Goal: Use online tool/utility: Utilize a website feature to perform a specific function

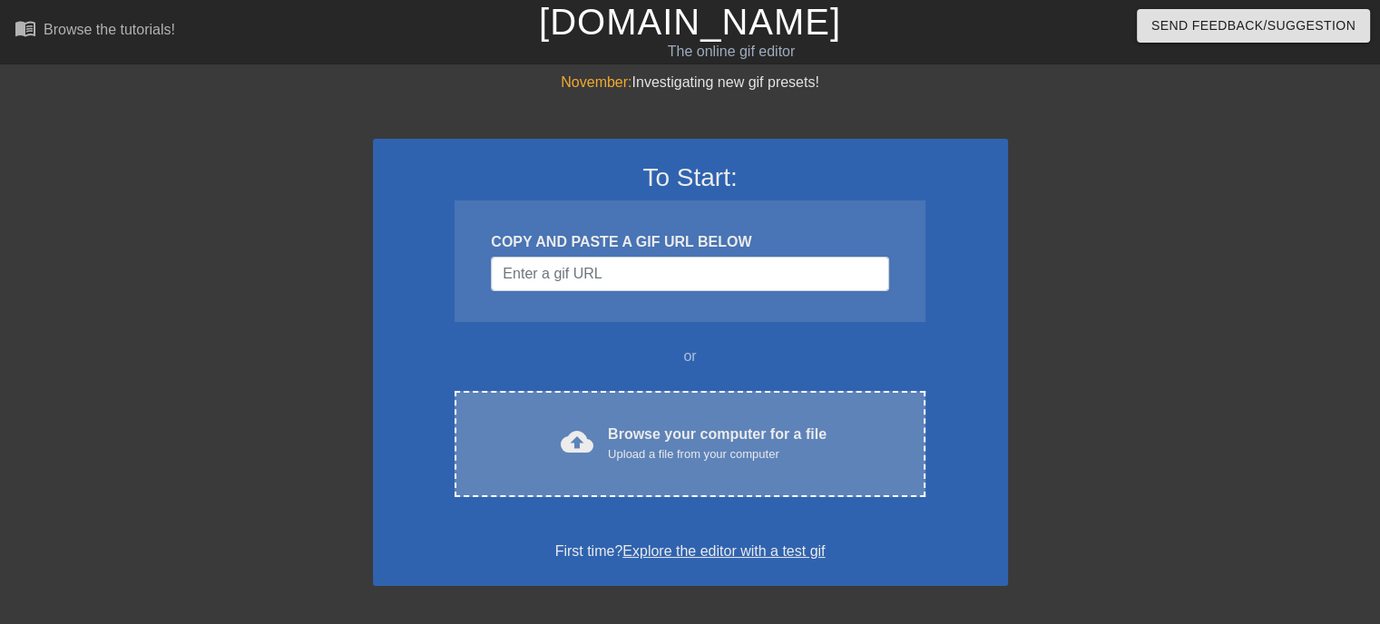
click at [723, 438] on div "Browse your computer for a file Upload a file from your computer" at bounding box center [717, 444] width 219 height 40
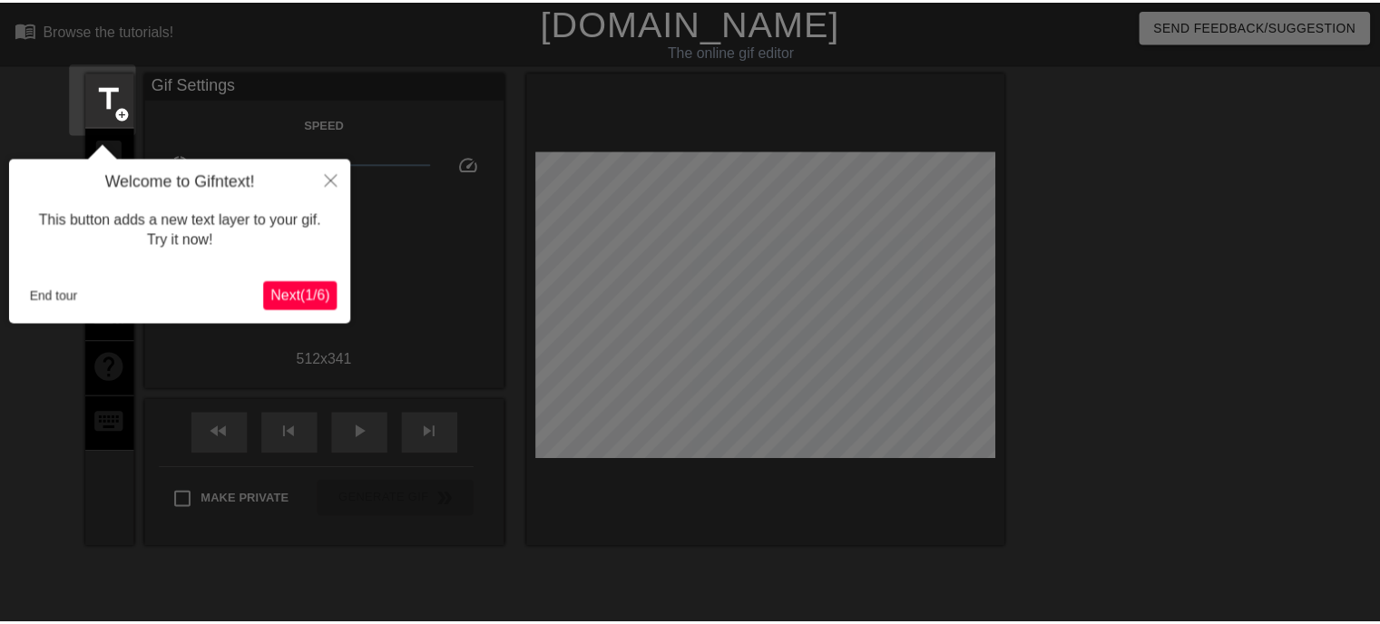
scroll to position [44, 0]
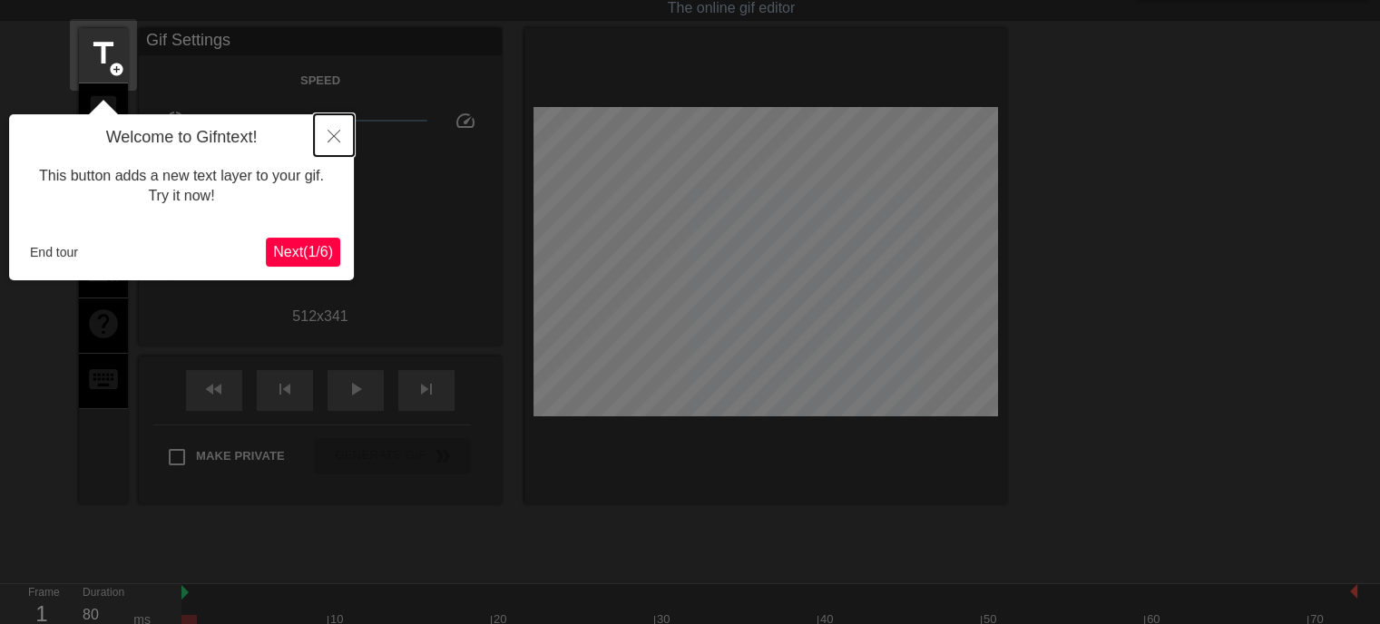
click at [327, 136] on button "Close" at bounding box center [334, 135] width 40 height 42
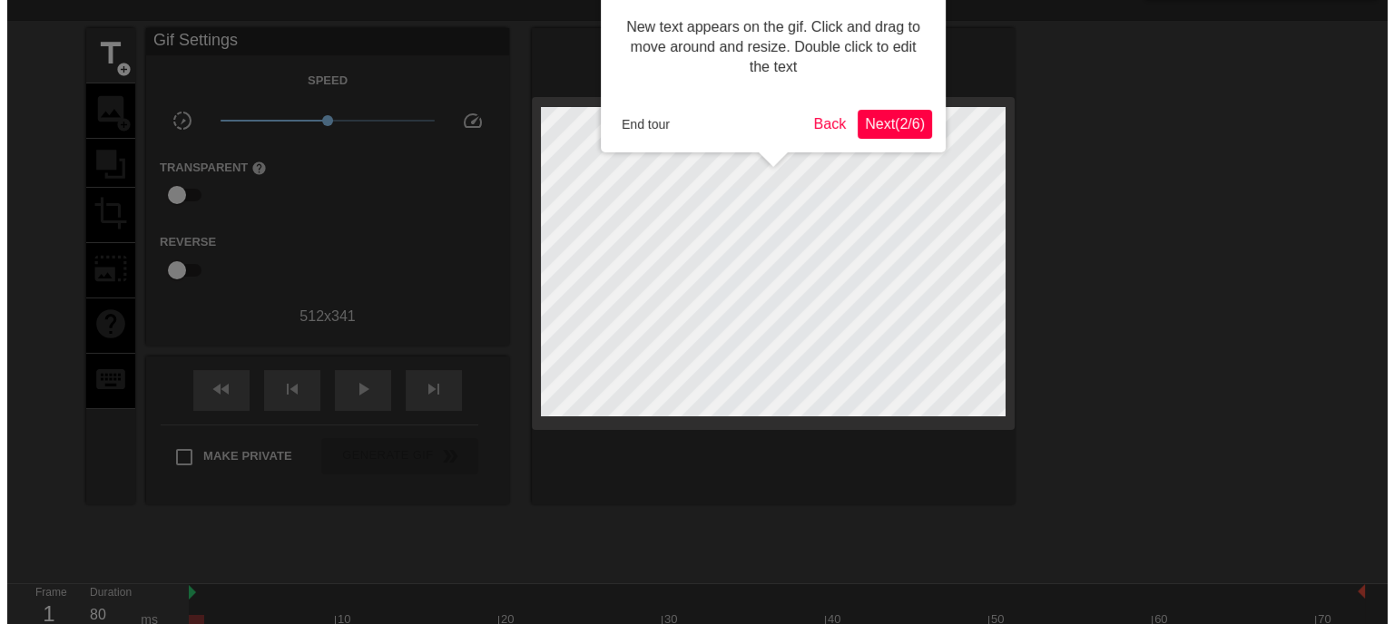
scroll to position [0, 0]
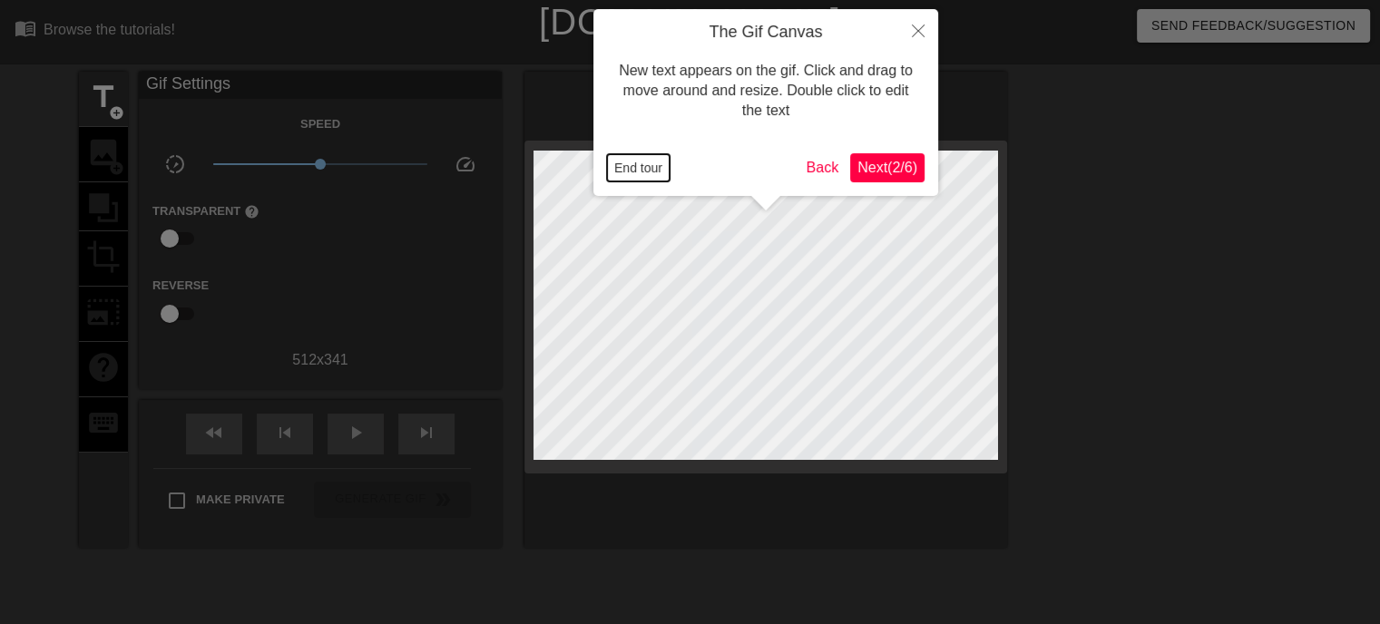
click at [629, 170] on button "End tour" at bounding box center [638, 167] width 63 height 27
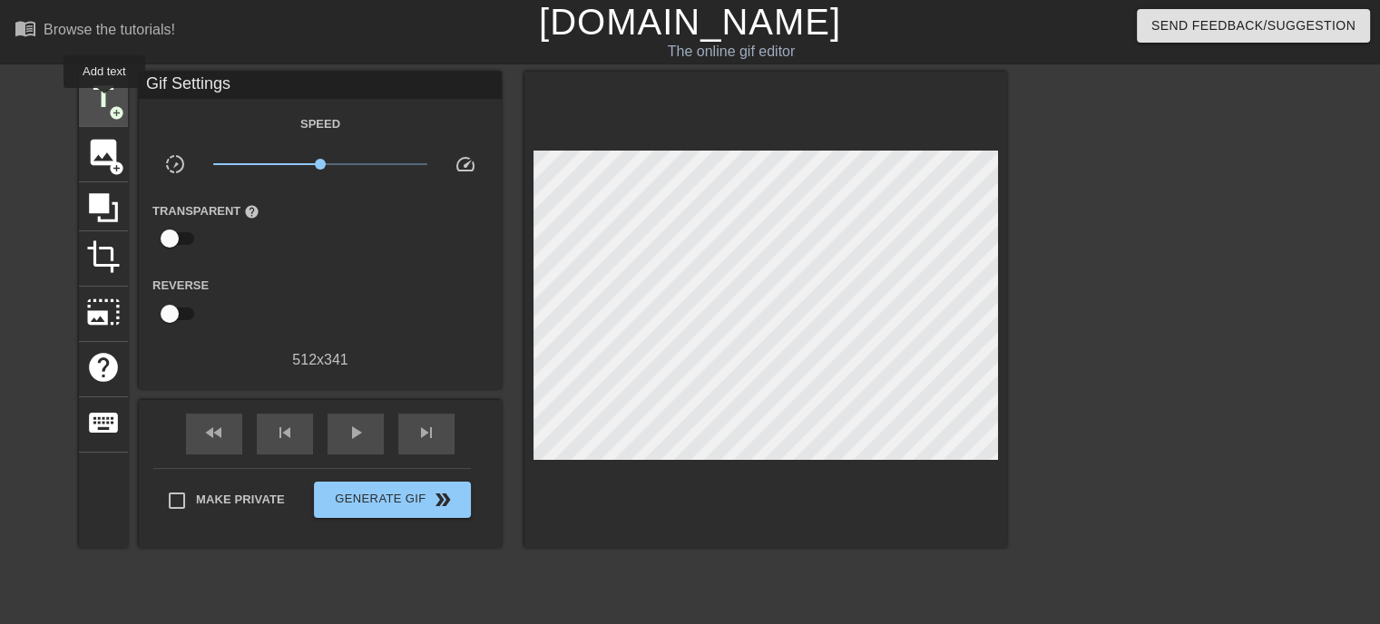
click at [104, 100] on span "title" at bounding box center [103, 97] width 34 height 34
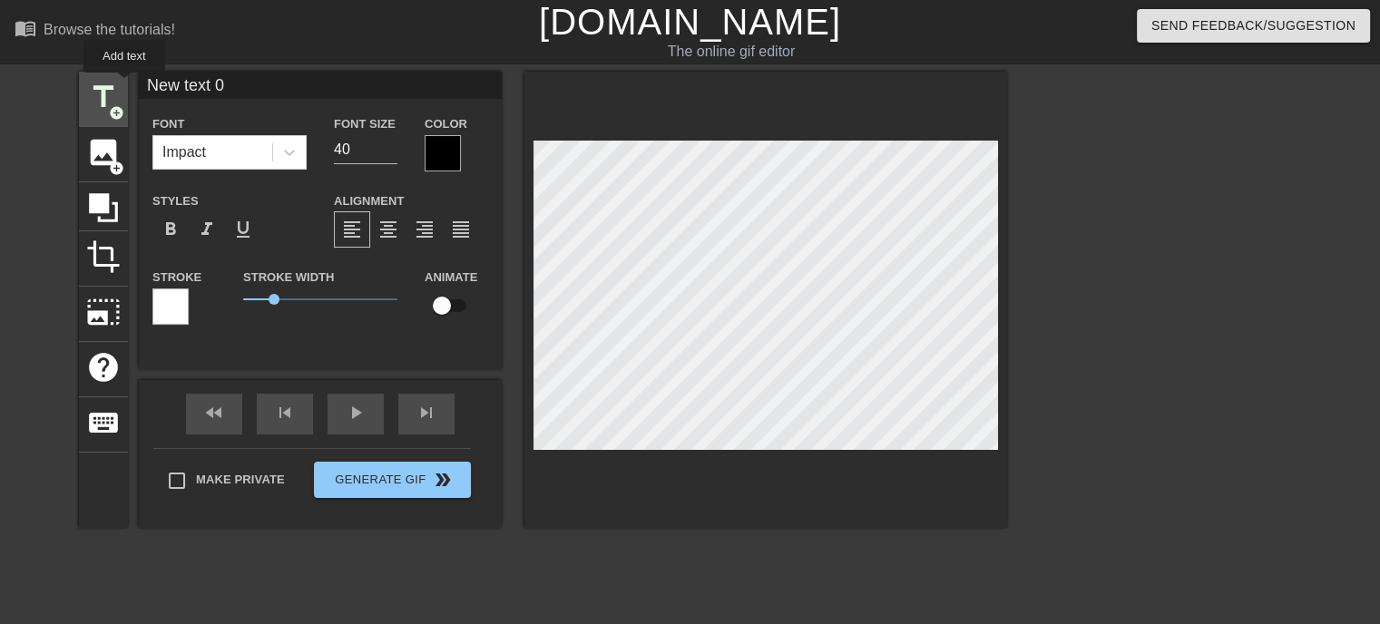
drag, startPoint x: 258, startPoint y: 85, endPoint x: 121, endPoint y: 84, distance: 137.0
click at [121, 84] on div "title add_circle image add_circle crop photo_size_select_large help keyboard Ne…" at bounding box center [543, 300] width 928 height 456
type input "何時もご訪問ありがとうございます"
click at [387, 152] on input "39" at bounding box center [366, 149] width 64 height 29
click at [387, 152] on input "38" at bounding box center [366, 149] width 64 height 29
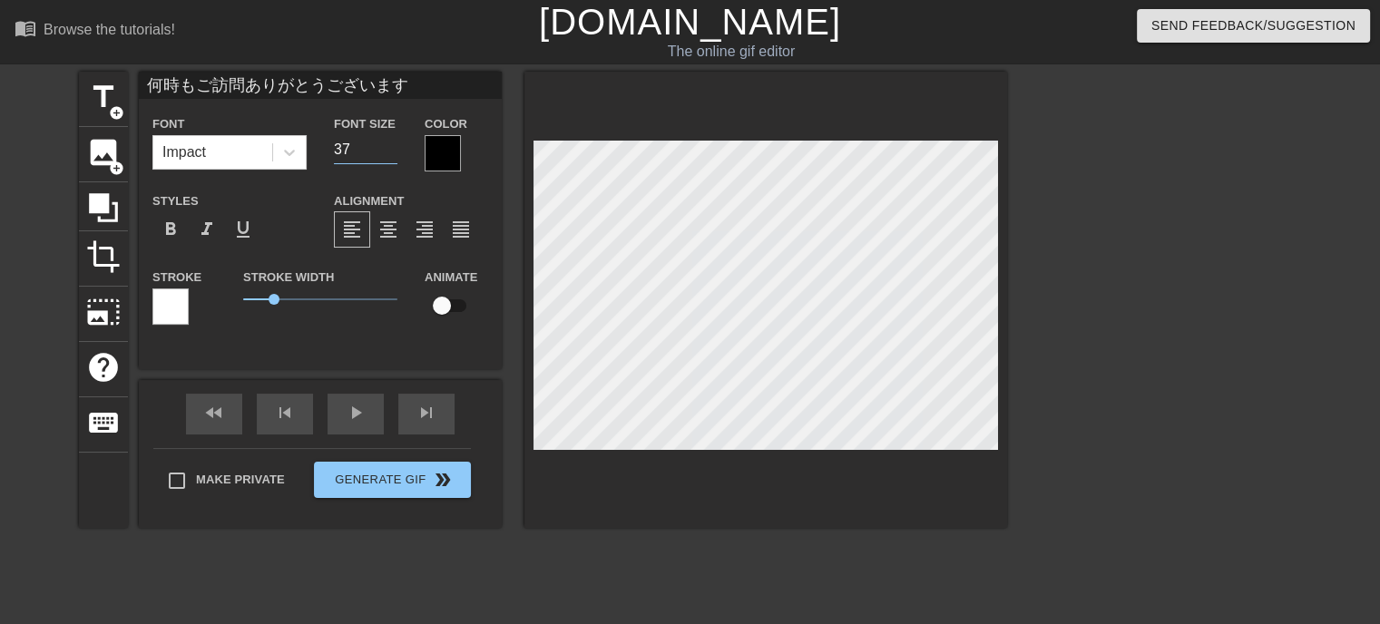
click at [387, 152] on input "37" at bounding box center [366, 149] width 64 height 29
click at [387, 152] on input "36" at bounding box center [366, 149] width 64 height 29
click at [387, 152] on input "35" at bounding box center [366, 149] width 64 height 29
click at [387, 152] on input "34" at bounding box center [366, 149] width 64 height 29
click at [387, 152] on input "33" at bounding box center [366, 149] width 64 height 29
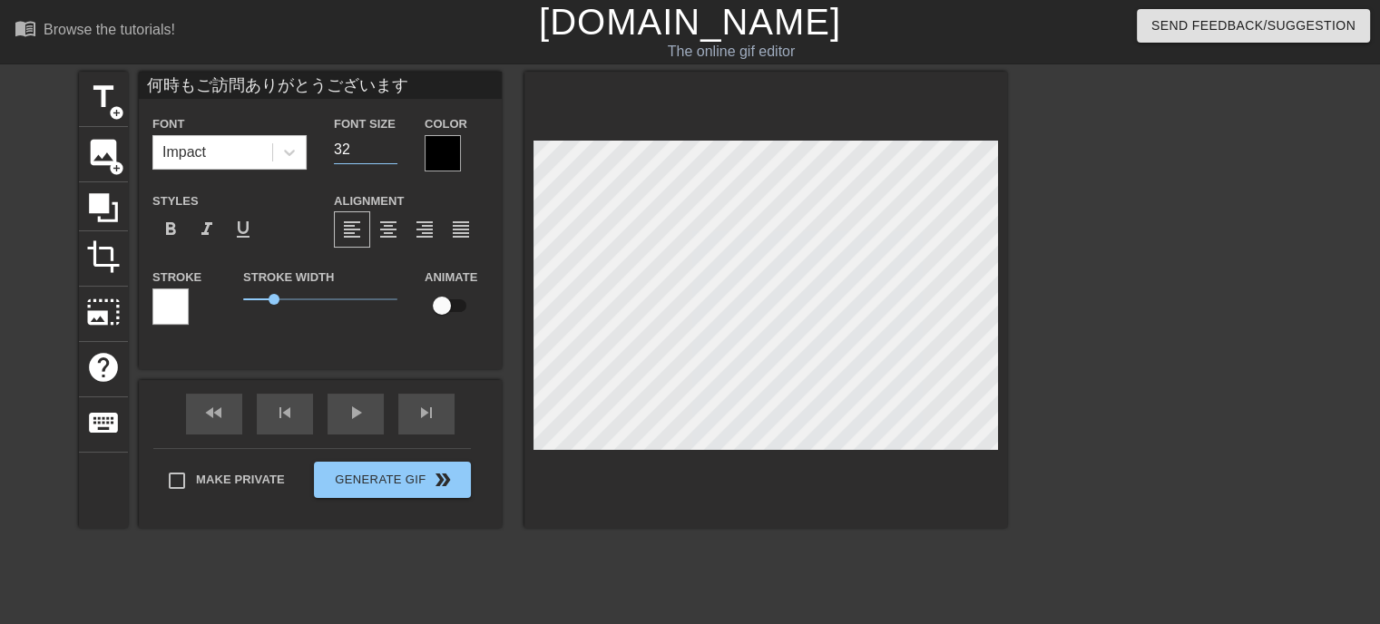
type input "32"
click at [387, 152] on input "32" at bounding box center [366, 149] width 64 height 29
click at [203, 232] on span "format_italic" at bounding box center [207, 230] width 22 height 22
click at [176, 306] on div at bounding box center [170, 307] width 36 height 36
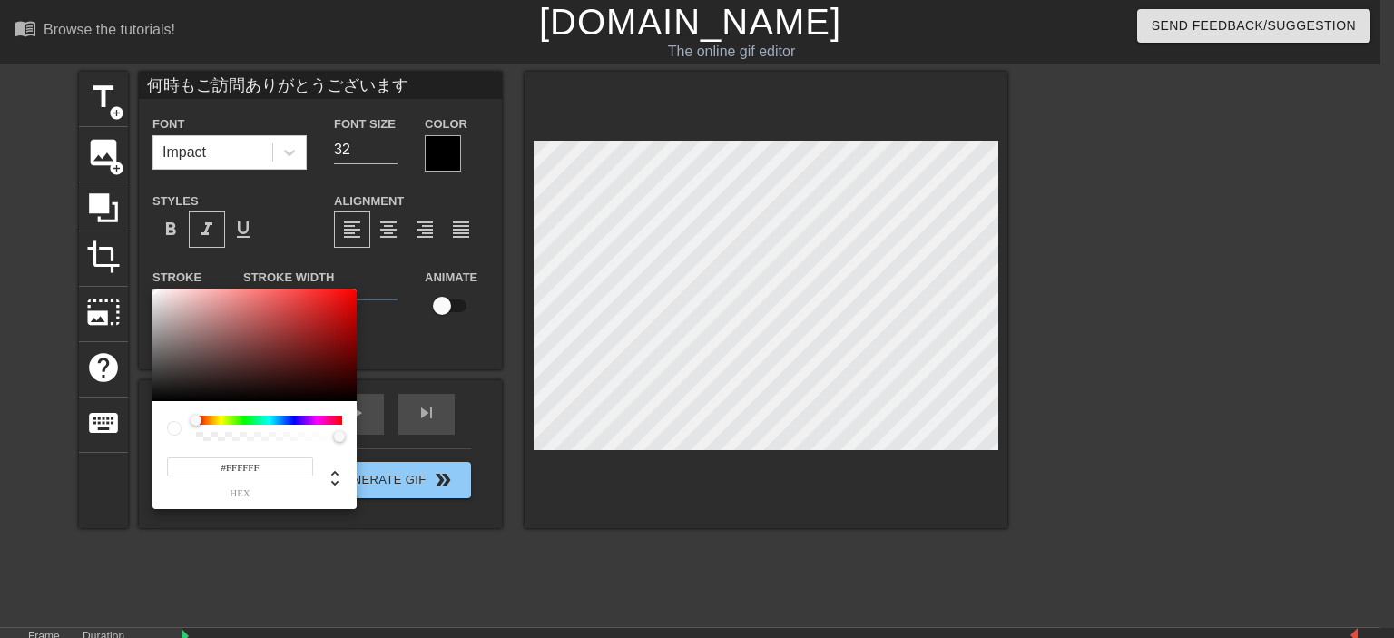
click at [285, 420] on div at bounding box center [269, 420] width 146 height 9
click at [288, 419] on div at bounding box center [269, 420] width 146 height 9
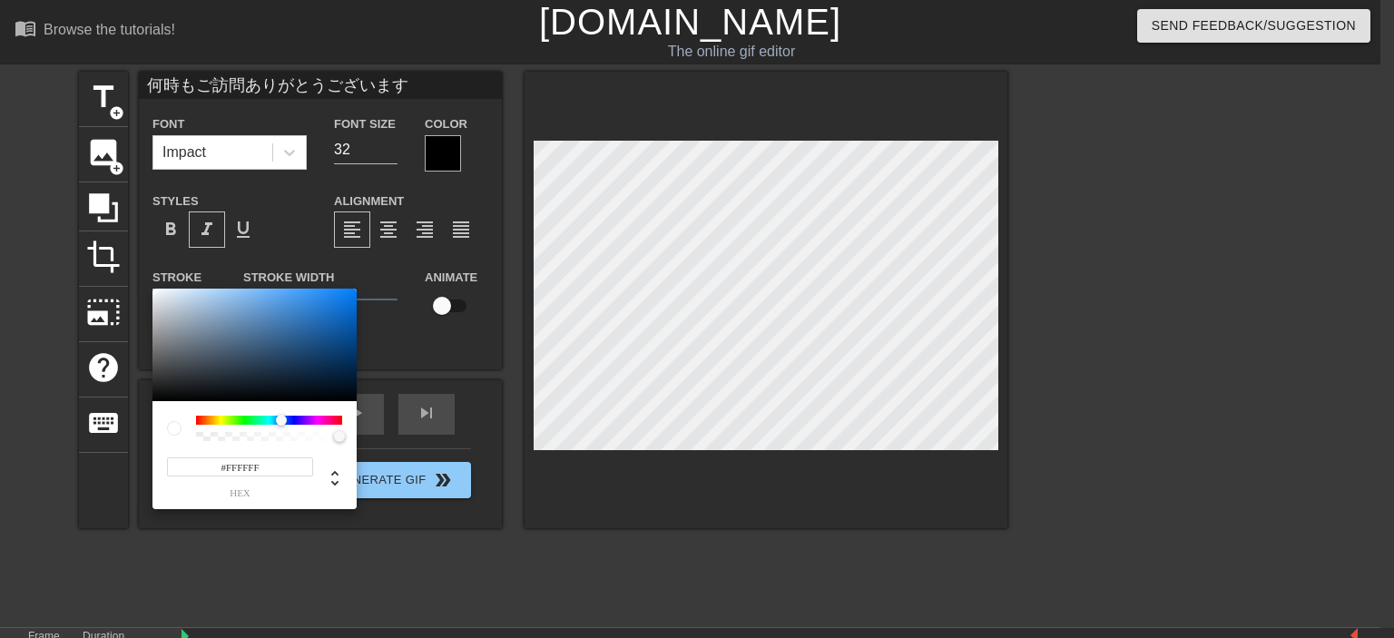
drag, startPoint x: 195, startPoint y: 420, endPoint x: 281, endPoint y: 420, distance: 86.2
click at [281, 420] on div at bounding box center [281, 420] width 11 height 11
type input "#0E7CED"
click at [345, 297] on div at bounding box center [254, 345] width 204 height 113
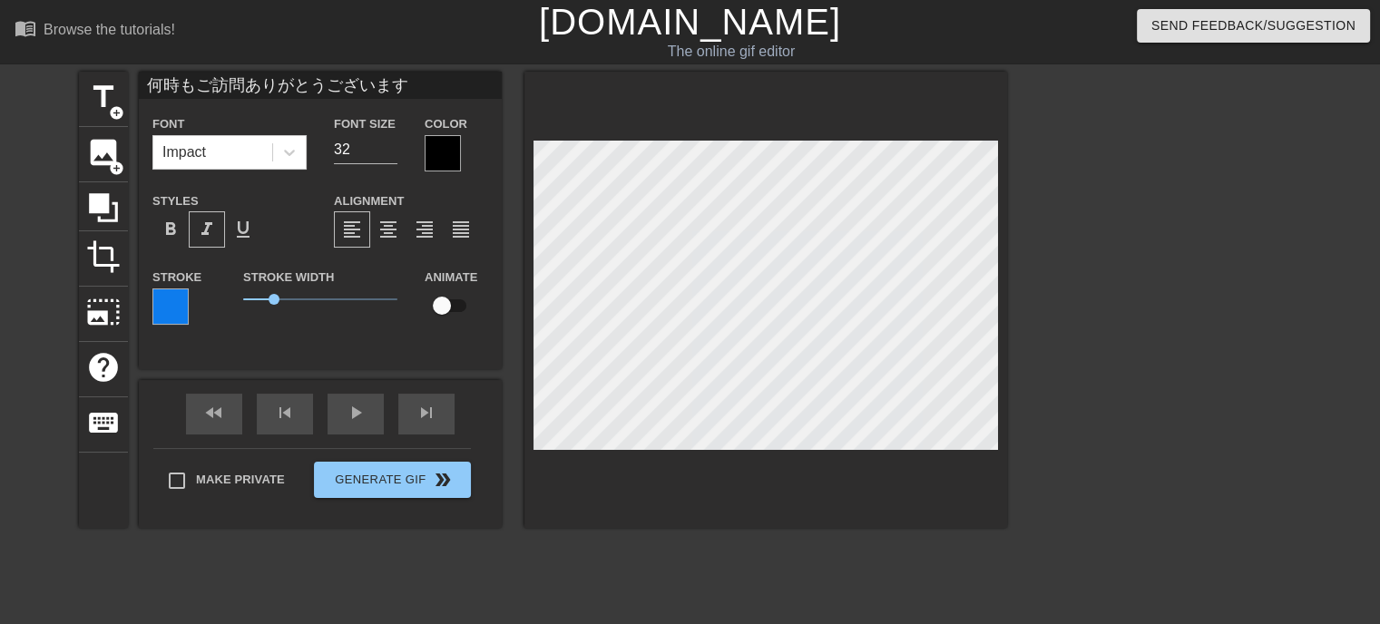
click at [446, 152] on div at bounding box center [443, 153] width 36 height 36
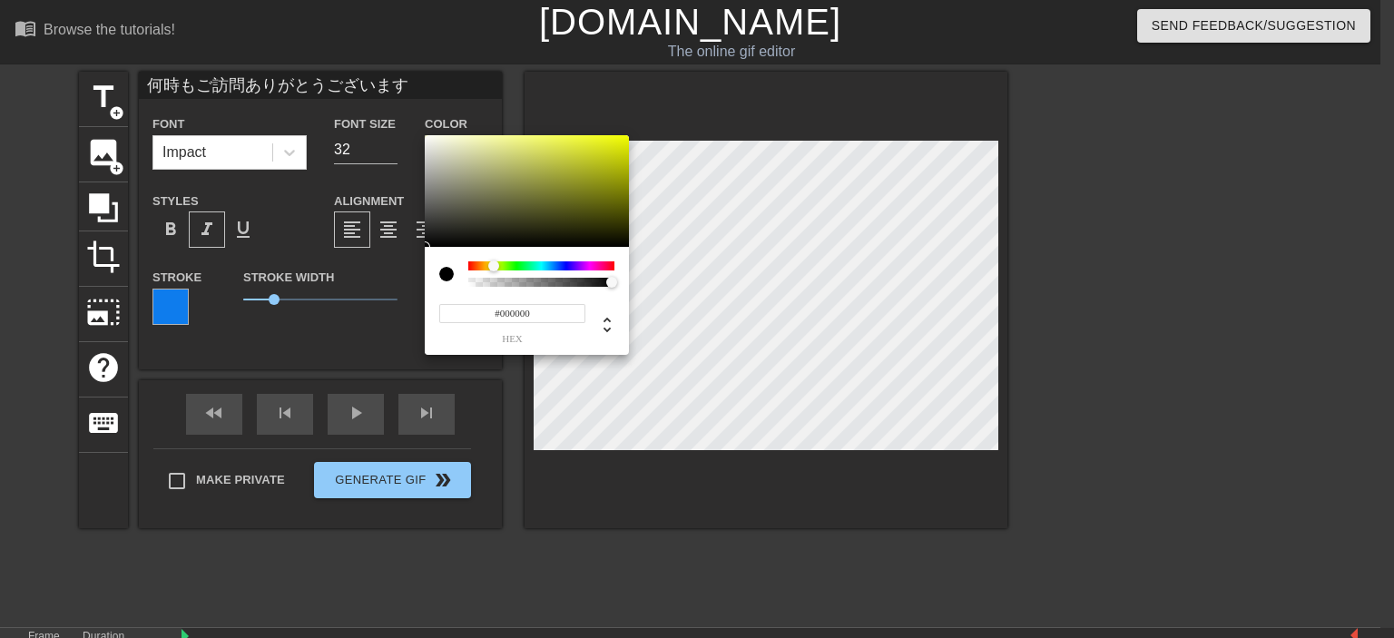
drag, startPoint x: 470, startPoint y: 262, endPoint x: 494, endPoint y: 265, distance: 23.7
click at [494, 265] on div at bounding box center [493, 265] width 11 height 11
click at [605, 145] on div at bounding box center [527, 191] width 204 height 113
click at [615, 150] on div at bounding box center [620, 155] width 11 height 11
click at [615, 150] on div at bounding box center [615, 149] width 11 height 11
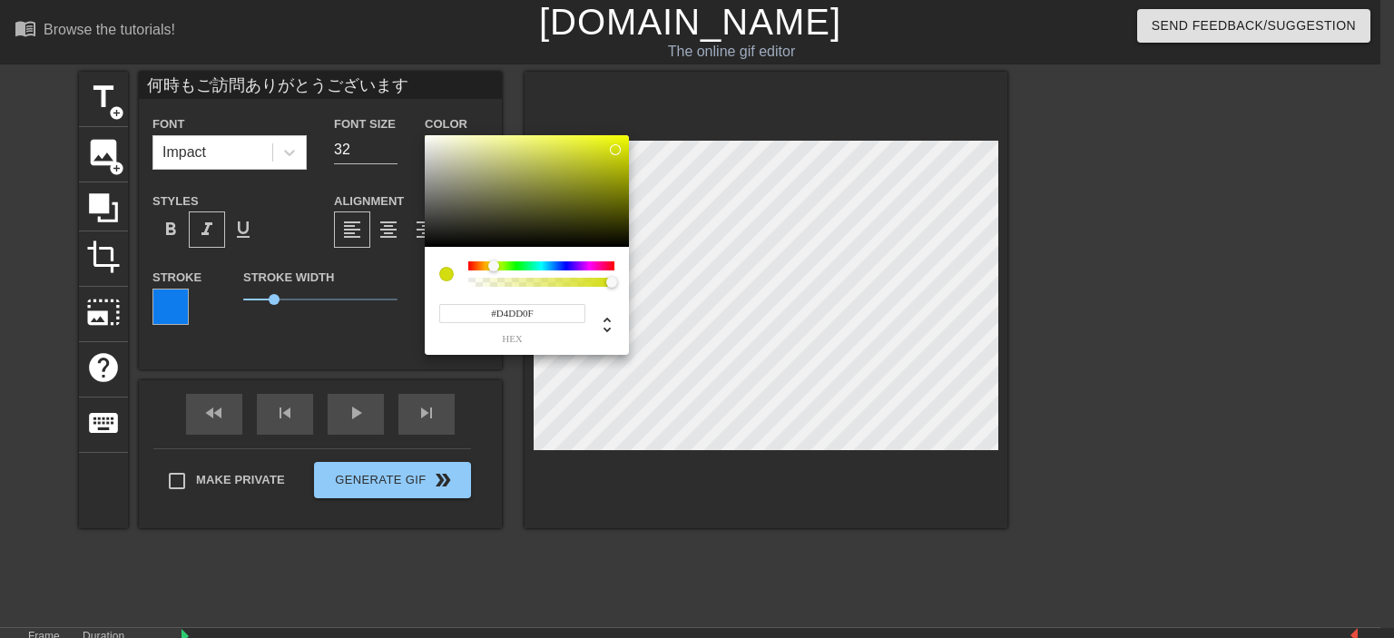
click at [547, 312] on input "#D4DD0F" at bounding box center [512, 313] width 146 height 19
type input "#ffff"
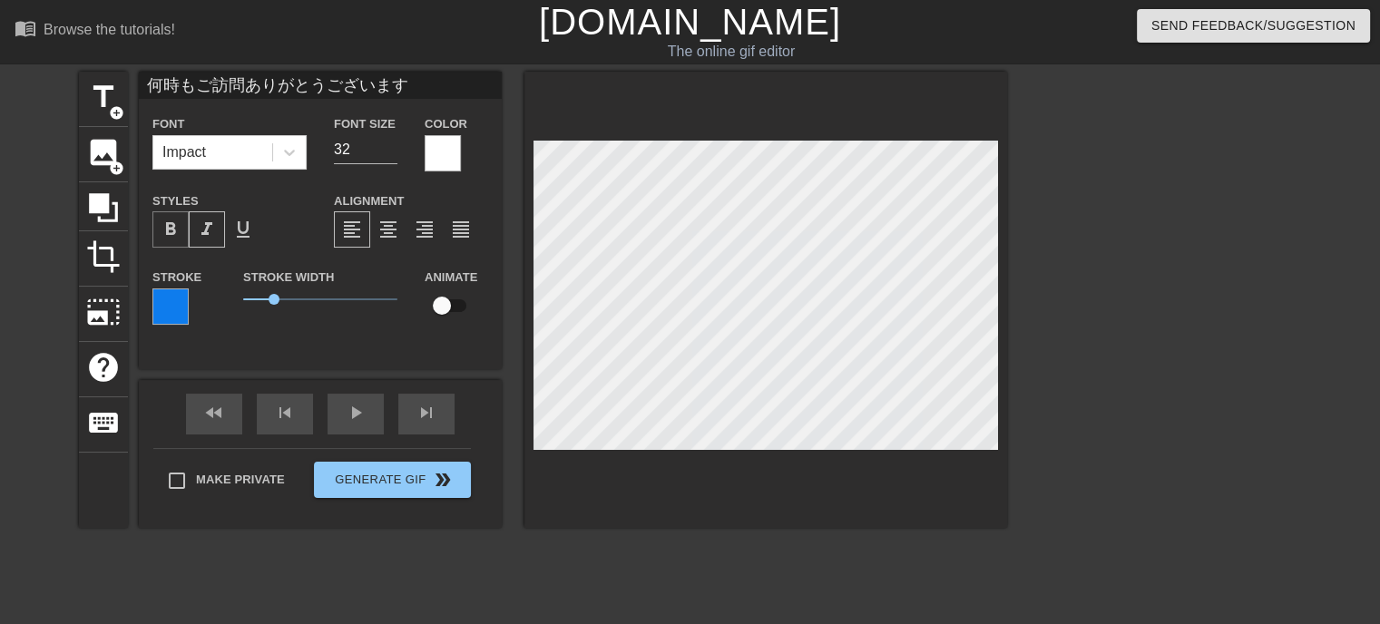
click at [174, 230] on span "format_bold" at bounding box center [171, 230] width 22 height 22
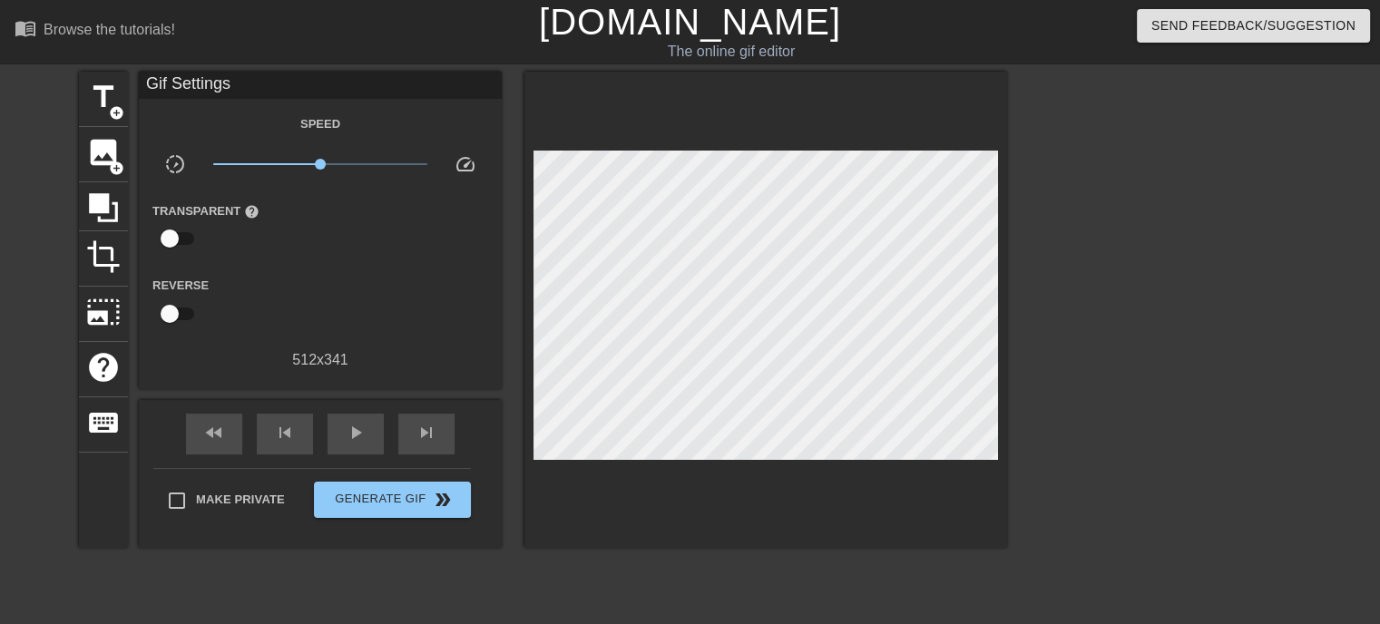
click at [656, 489] on div at bounding box center [765, 310] width 483 height 476
click at [417, 502] on span "Generate Gif double_arrow" at bounding box center [392, 500] width 142 height 22
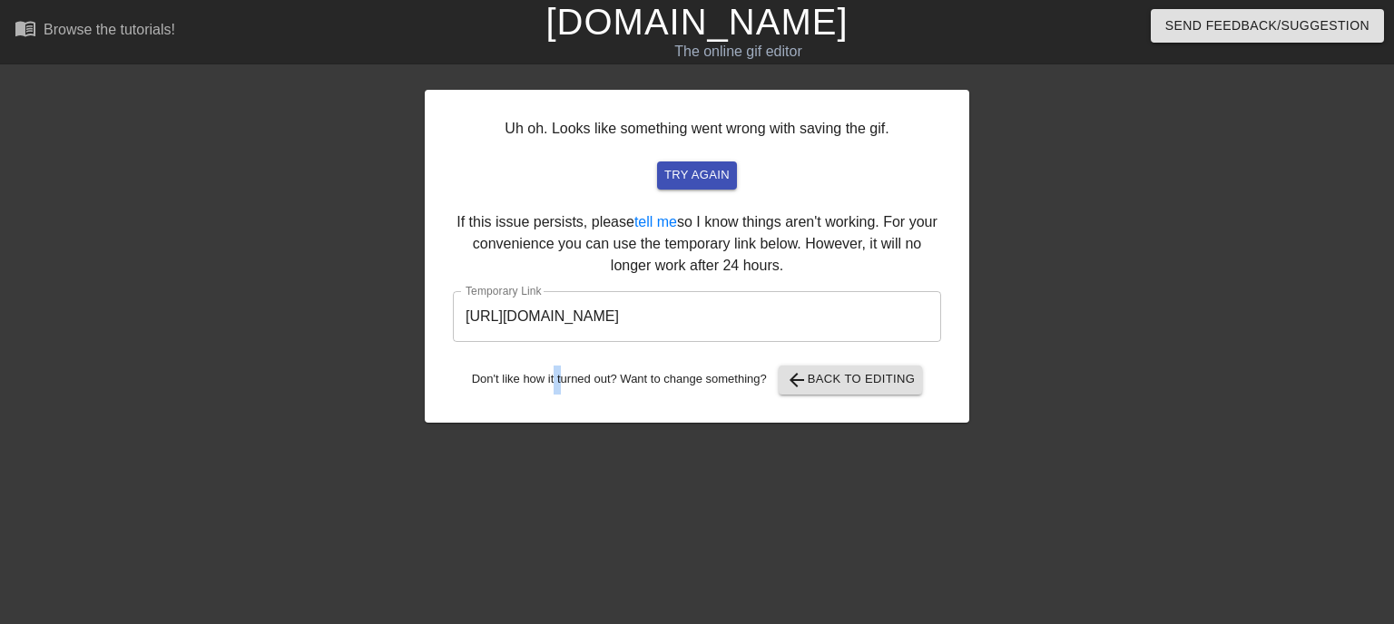
drag, startPoint x: 559, startPoint y: 413, endPoint x: 554, endPoint y: 427, distance: 15.2
click at [554, 427] on div "Uh oh. Looks like something went wrong with saving the gif. try again If this i…" at bounding box center [697, 344] width 544 height 544
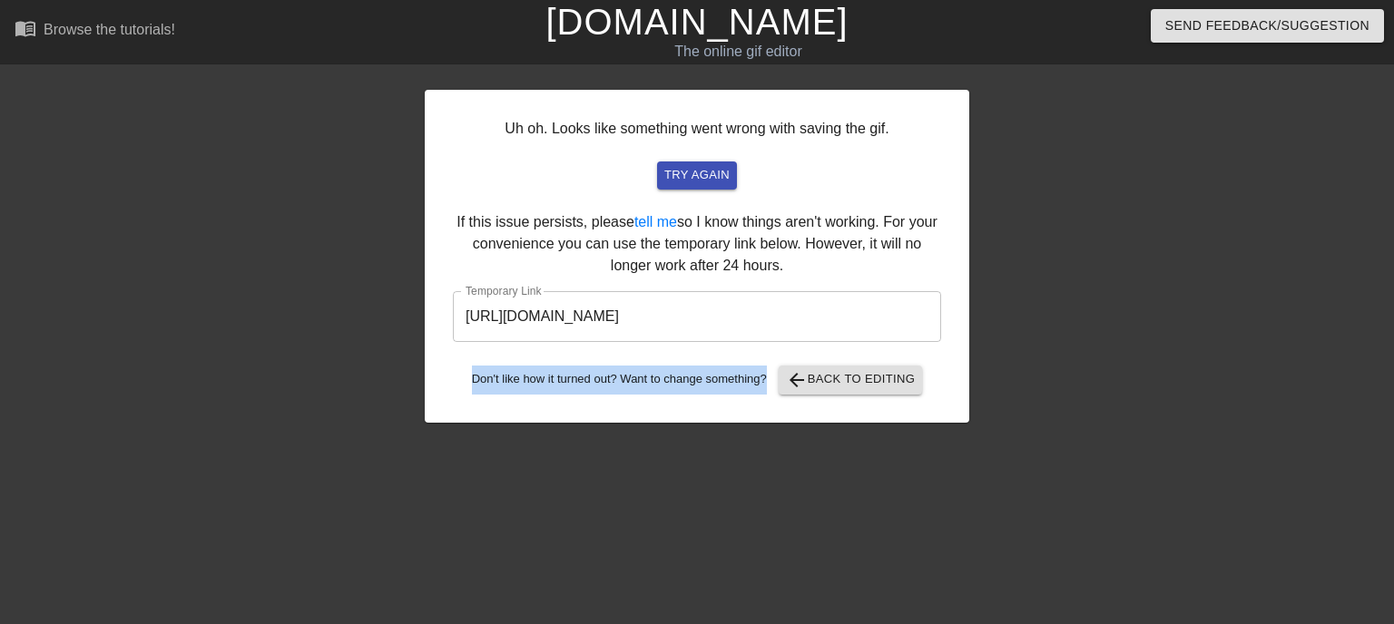
drag, startPoint x: 772, startPoint y: 376, endPoint x: 436, endPoint y: 395, distance: 337.2
click at [437, 395] on div "Uh oh. Looks like something went wrong with saving the gif. try again If this i…" at bounding box center [697, 256] width 544 height 333
copy div "Don't like how it turned out? Want to change something?"
click at [857, 387] on span "arrow_back Back to Editing" at bounding box center [851, 380] width 130 height 22
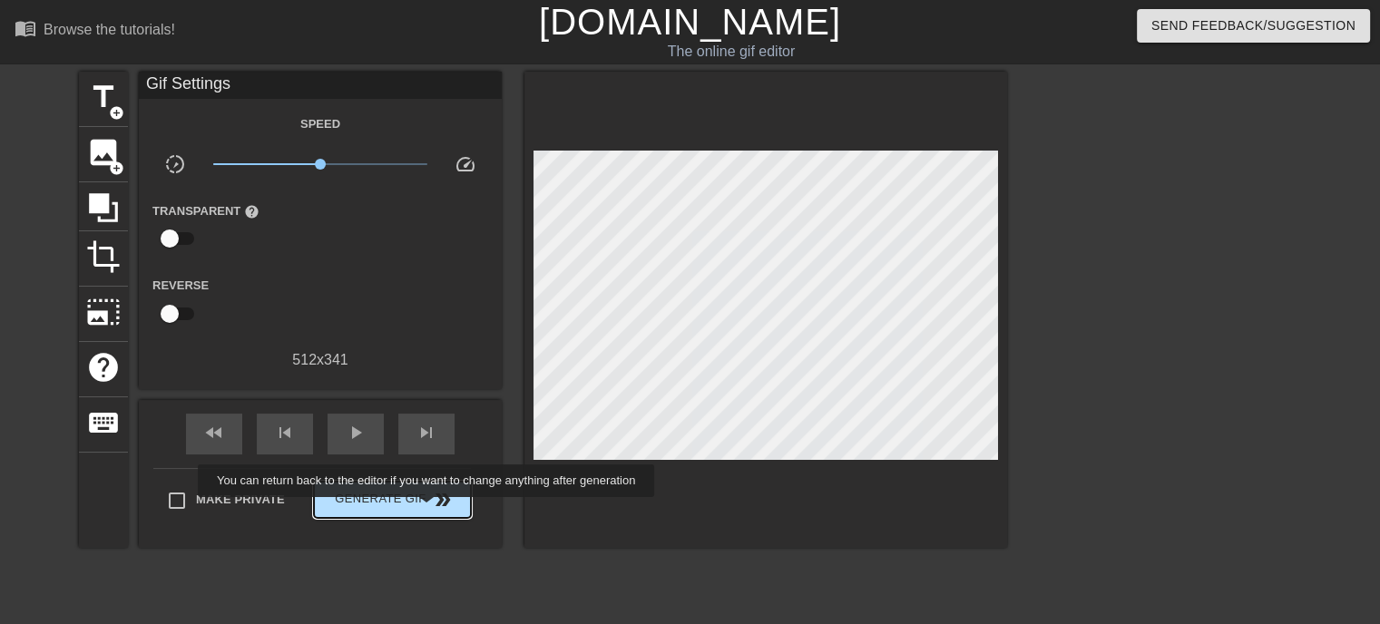
click at [428, 510] on button "Generate Gif double_arrow" at bounding box center [392, 500] width 157 height 36
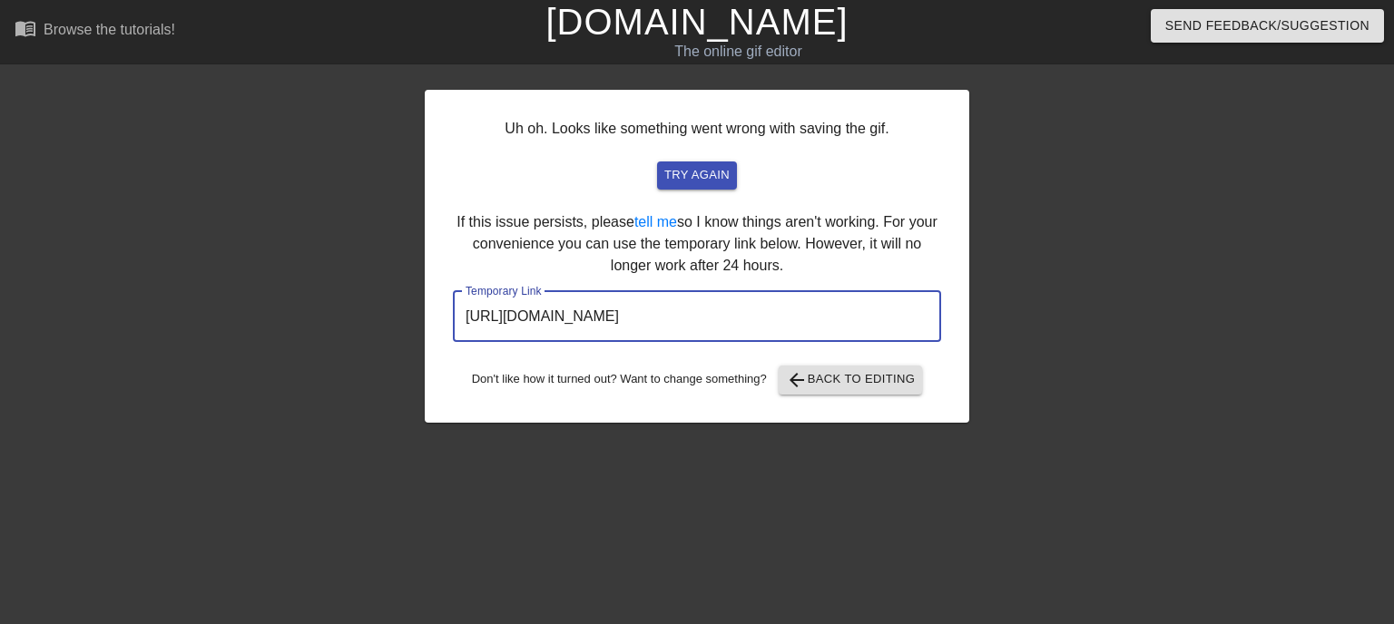
drag, startPoint x: 847, startPoint y: 314, endPoint x: 374, endPoint y: 320, distance: 473.7
click at [391, 319] on div "Uh oh. Looks like something went wrong with saving the gif. try again If this i…" at bounding box center [697, 344] width 1394 height 544
